Goal: Use online tool/utility: Utilize a website feature to perform a specific function

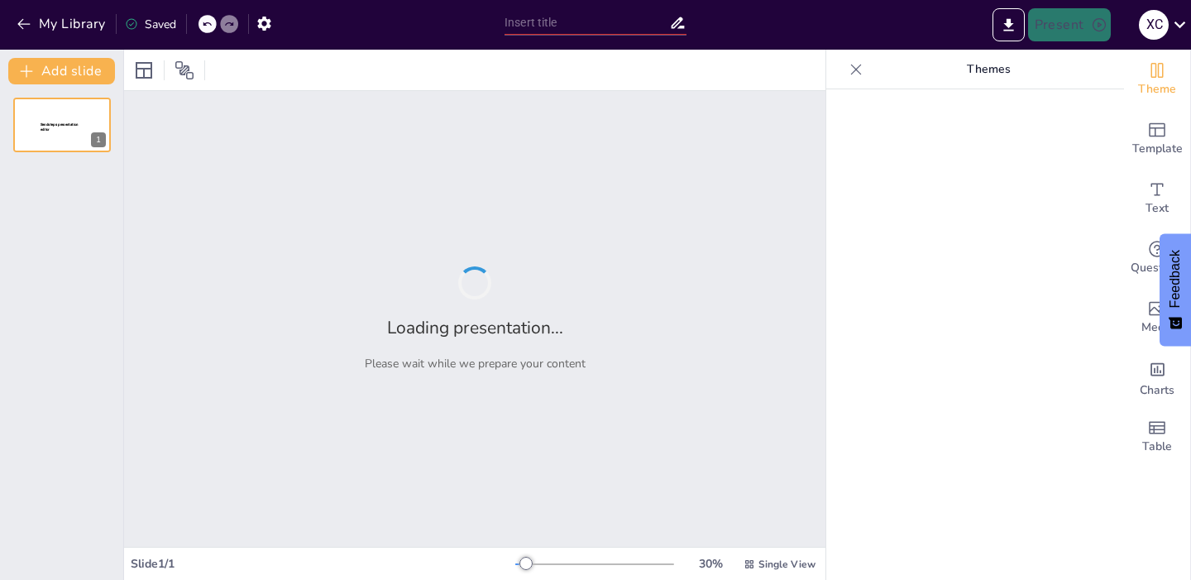
type input "Imported PRESENTACION GOBERNACION.pptx"
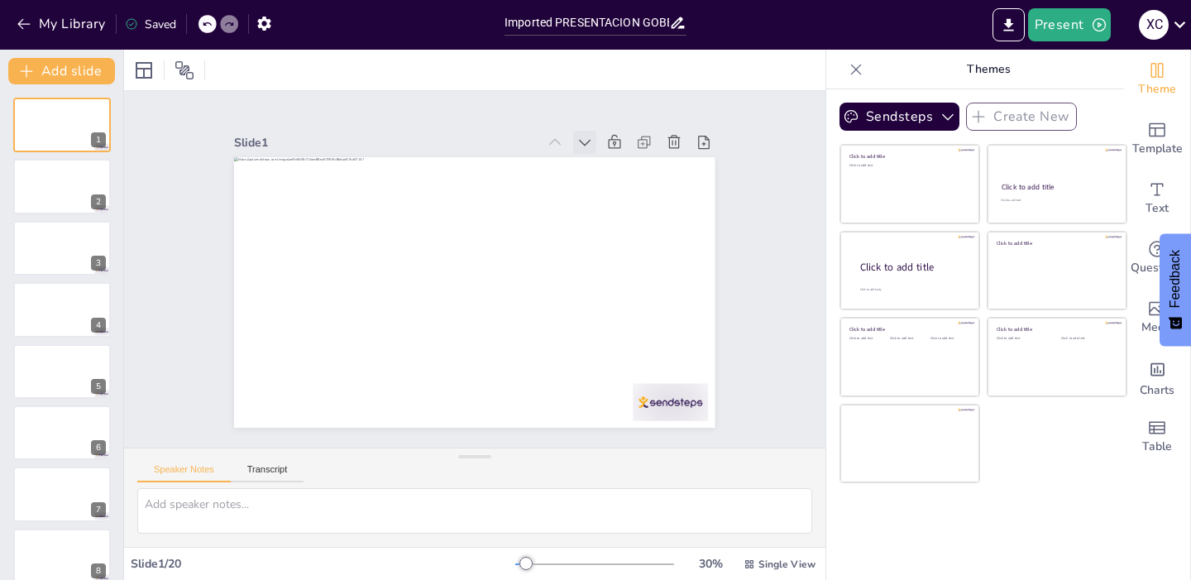
click at [579, 140] on icon at bounding box center [585, 143] width 12 height 7
click at [558, 142] on icon at bounding box center [567, 151] width 18 height 18
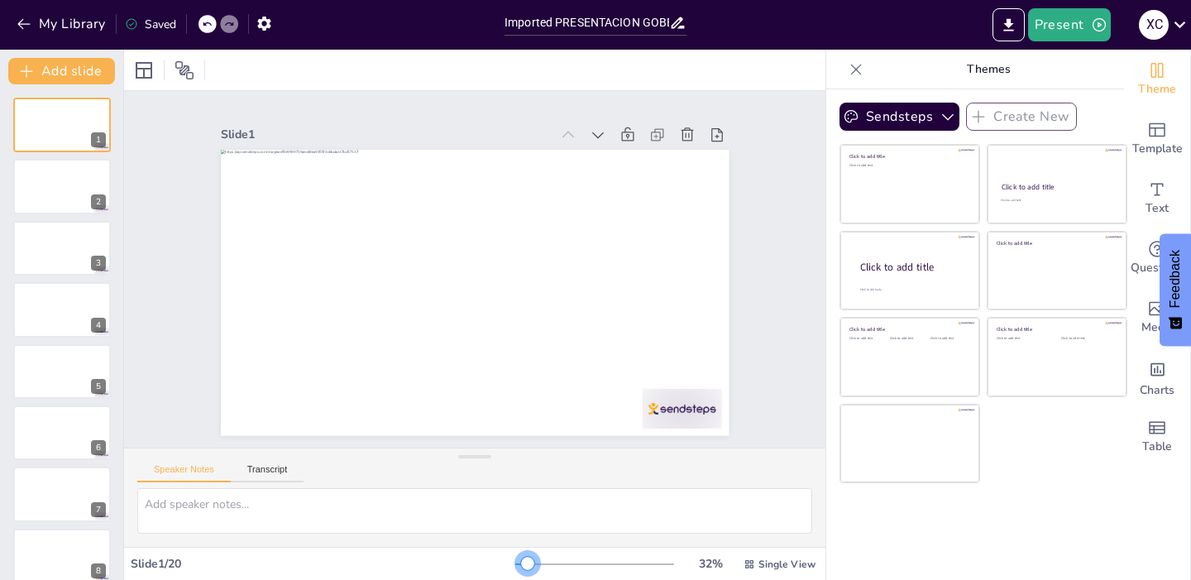
click at [521, 567] on div at bounding box center [527, 563] width 13 height 13
click at [76, 75] on button "Add slide" at bounding box center [61, 71] width 107 height 26
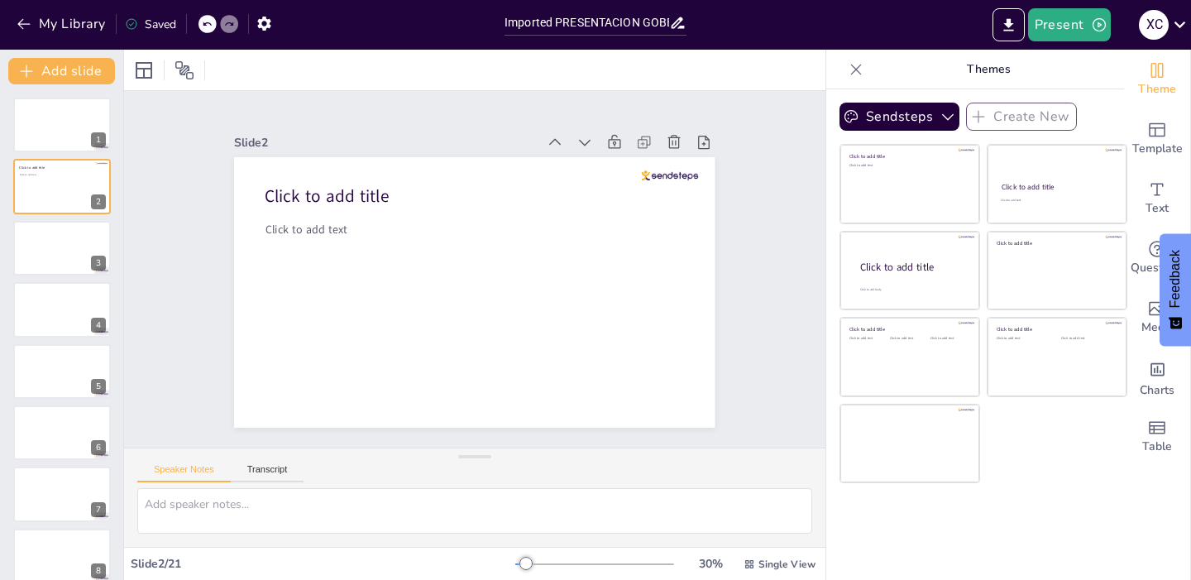
drag, startPoint x: 80, startPoint y: 170, endPoint x: 209, endPoint y: 23, distance: 195.8
click at [209, 23] on icon at bounding box center [207, 24] width 8 height 4
click at [209, 23] on div "My Library Saving......" at bounding box center [149, 23] width 298 height 30
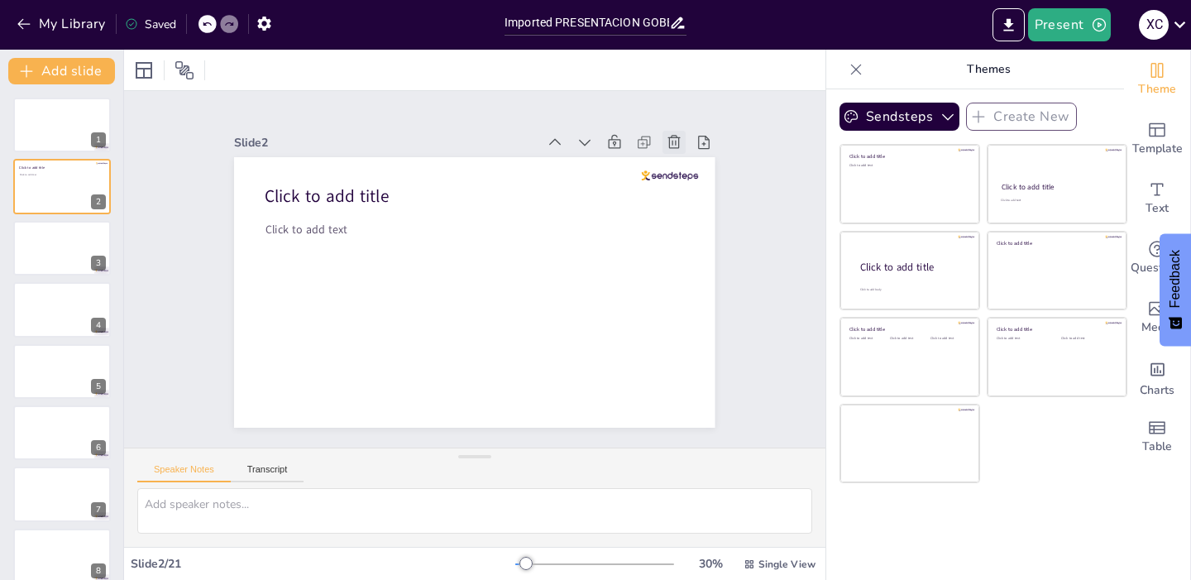
click at [666, 134] on icon at bounding box center [674, 142] width 17 height 17
click at [776, 239] on div "Slide 1 Slide 2 Slide 3 Slide 4 Slide 5 Slide 6 Slide 7 Slide 8 Slide 9 Slide 1…" at bounding box center [474, 269] width 701 height 356
click at [269, 26] on icon "button" at bounding box center [263, 24] width 13 height 14
